Goal: Information Seeking & Learning: Learn about a topic

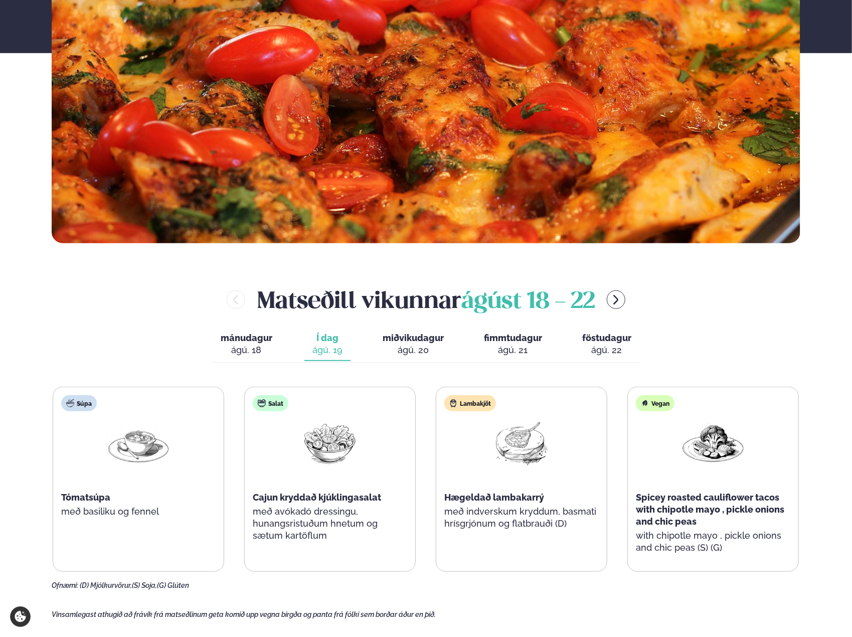
scroll to position [351, 0]
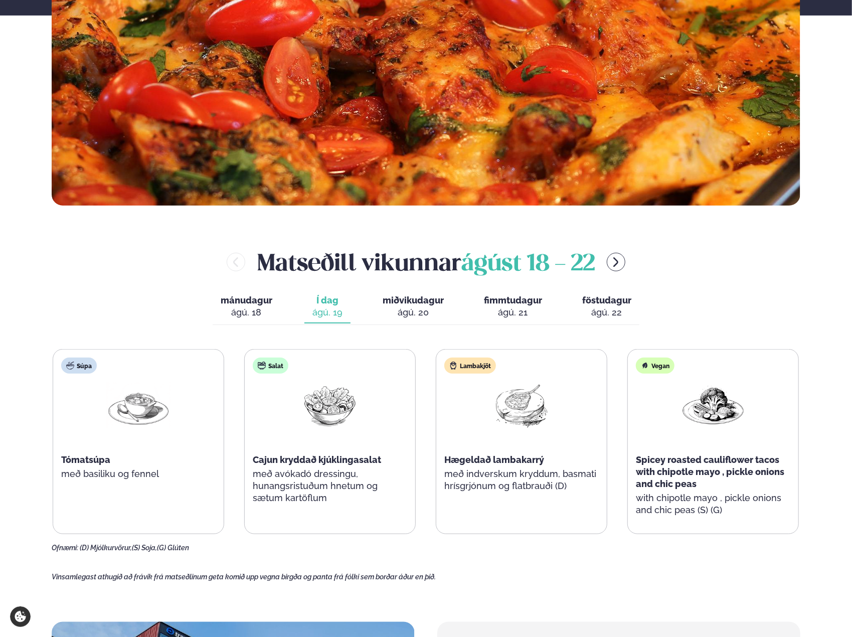
click at [727, 483] on div "Spicey roasted cauliflower tacos with chipotle mayo , pickle onions and chic pe…" at bounding box center [713, 472] width 154 height 36
click at [681, 507] on p "with chipotle mayo , pickle onions and chic peas (S) (G)" at bounding box center [713, 504] width 154 height 24
click at [411, 304] on span "miðvikudagur" at bounding box center [413, 300] width 61 height 11
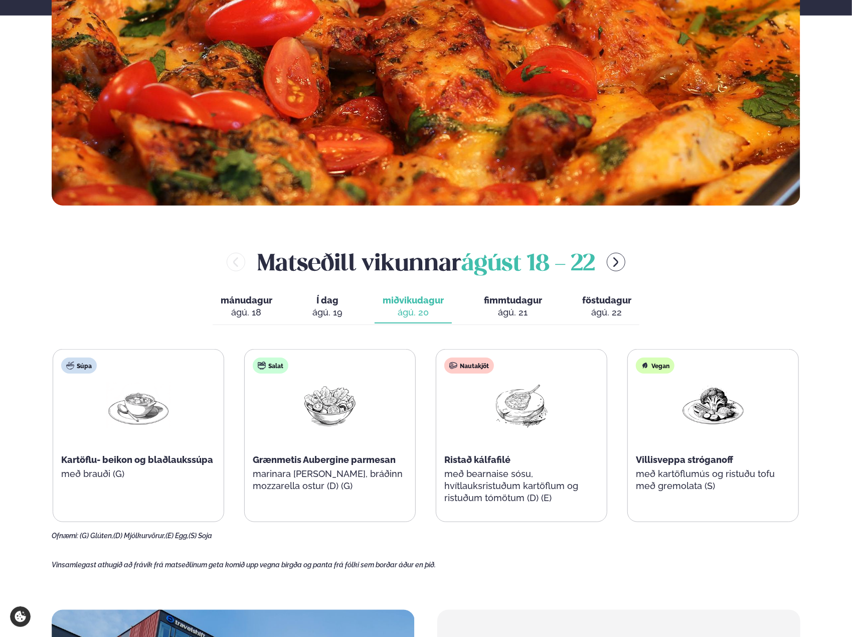
click at [487, 307] on div "ágú. 21" at bounding box center [513, 312] width 58 height 12
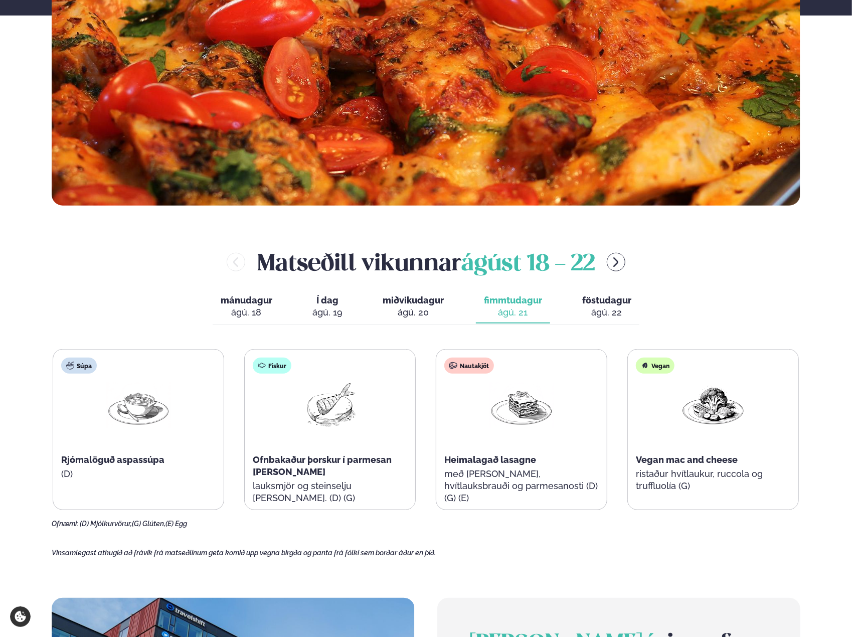
click at [591, 302] on span "föstudagur" at bounding box center [606, 300] width 49 height 11
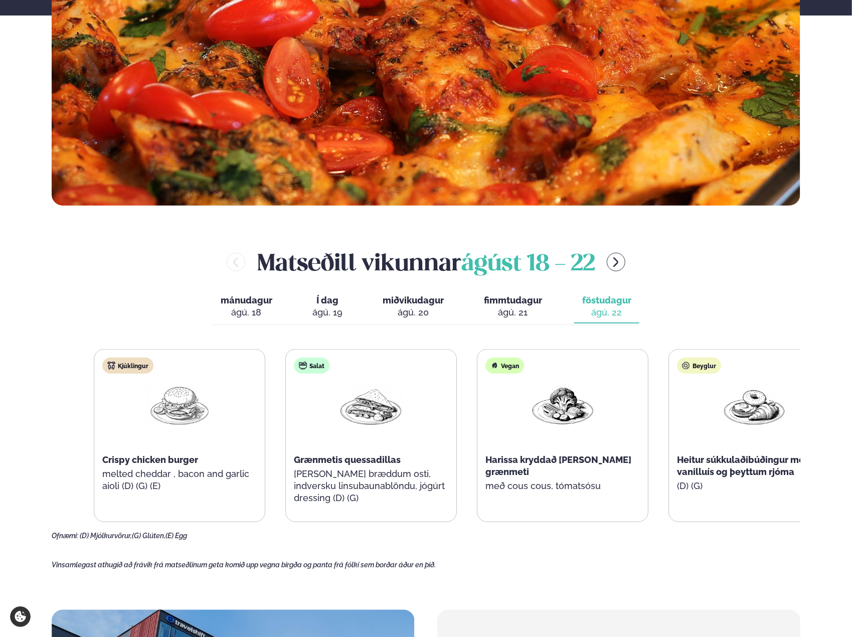
click at [182, 458] on span "Crispy chicken burger" at bounding box center [150, 459] width 96 height 11
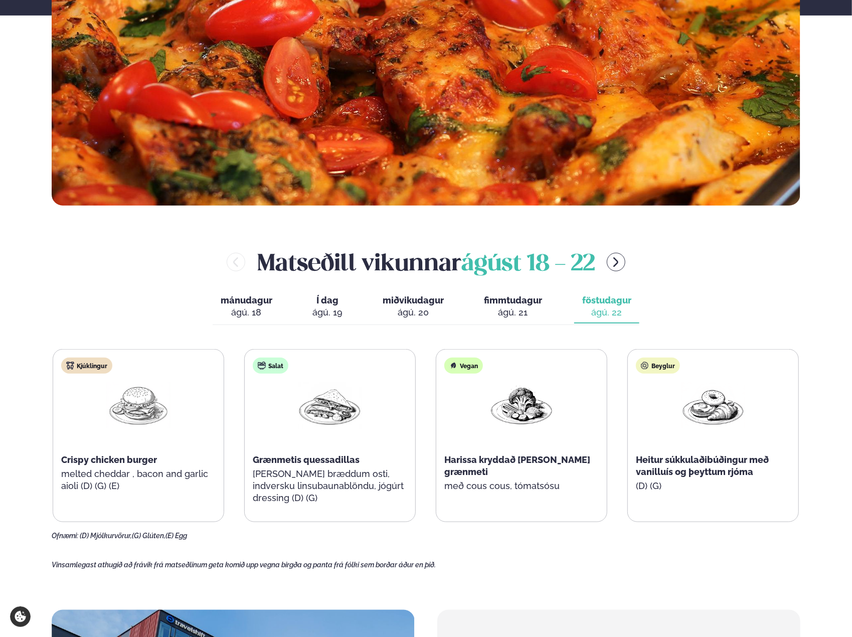
click at [326, 317] on div "ágú. 19" at bounding box center [327, 312] width 30 height 12
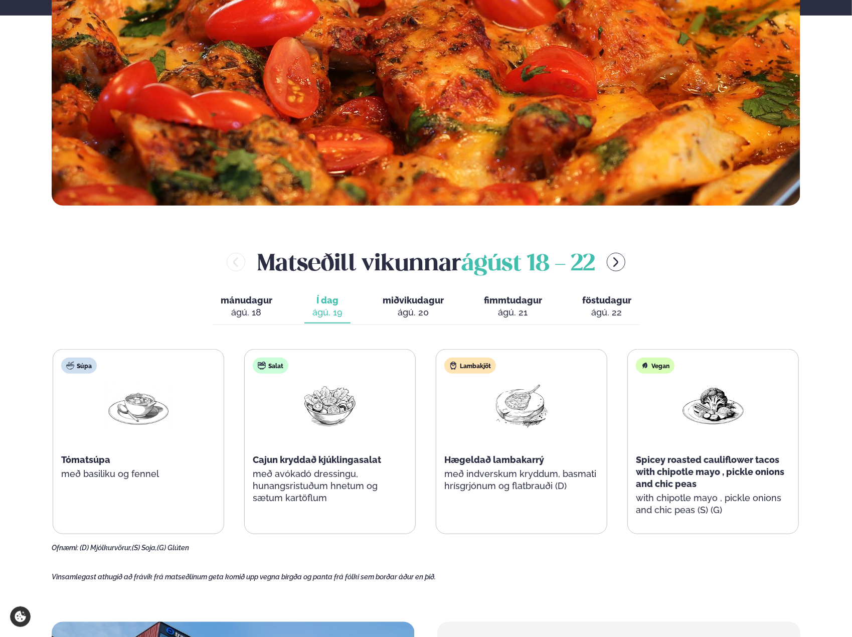
click at [246, 310] on div "ágú. 18" at bounding box center [247, 312] width 52 height 12
